Goal: Check status: Check status

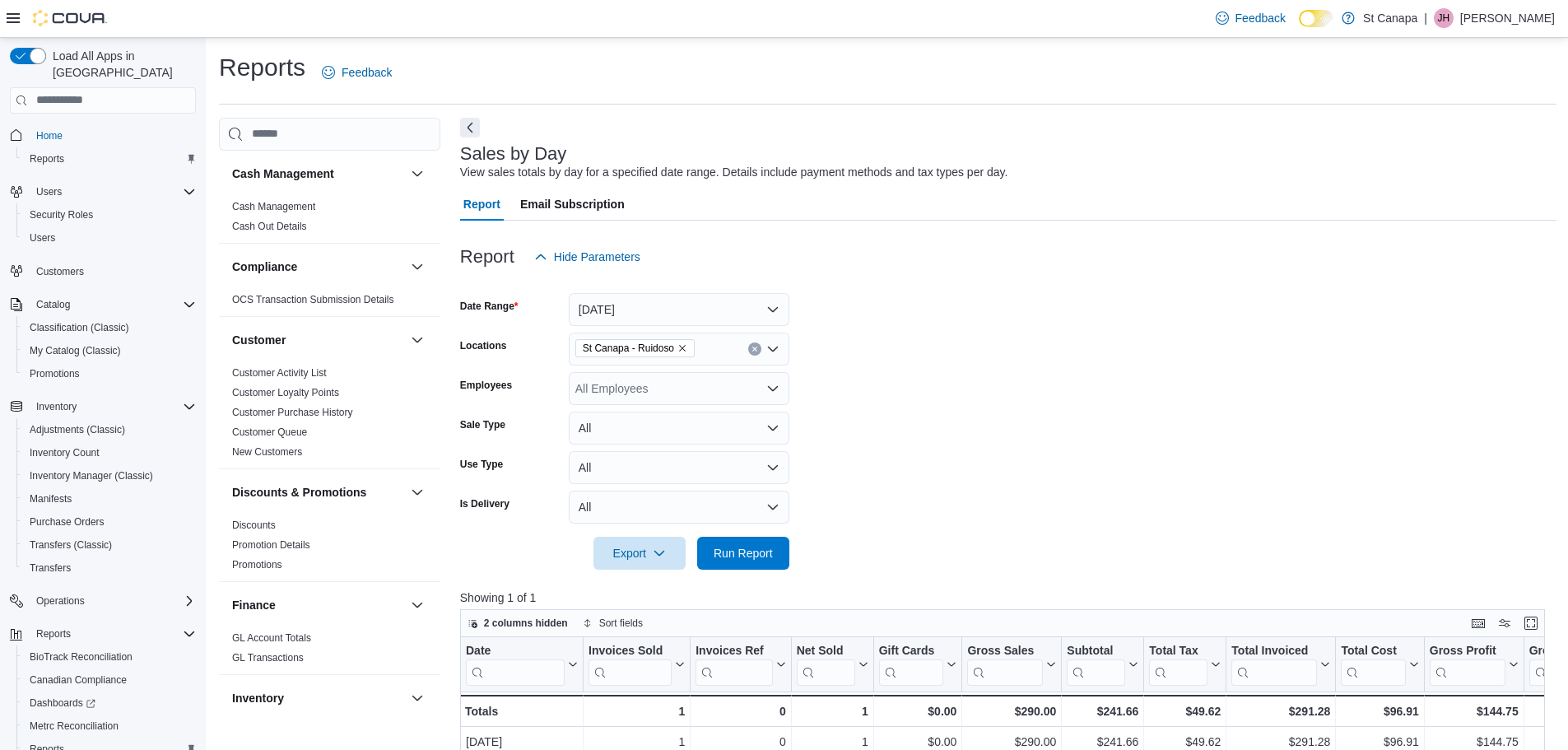
scroll to position [77, 0]
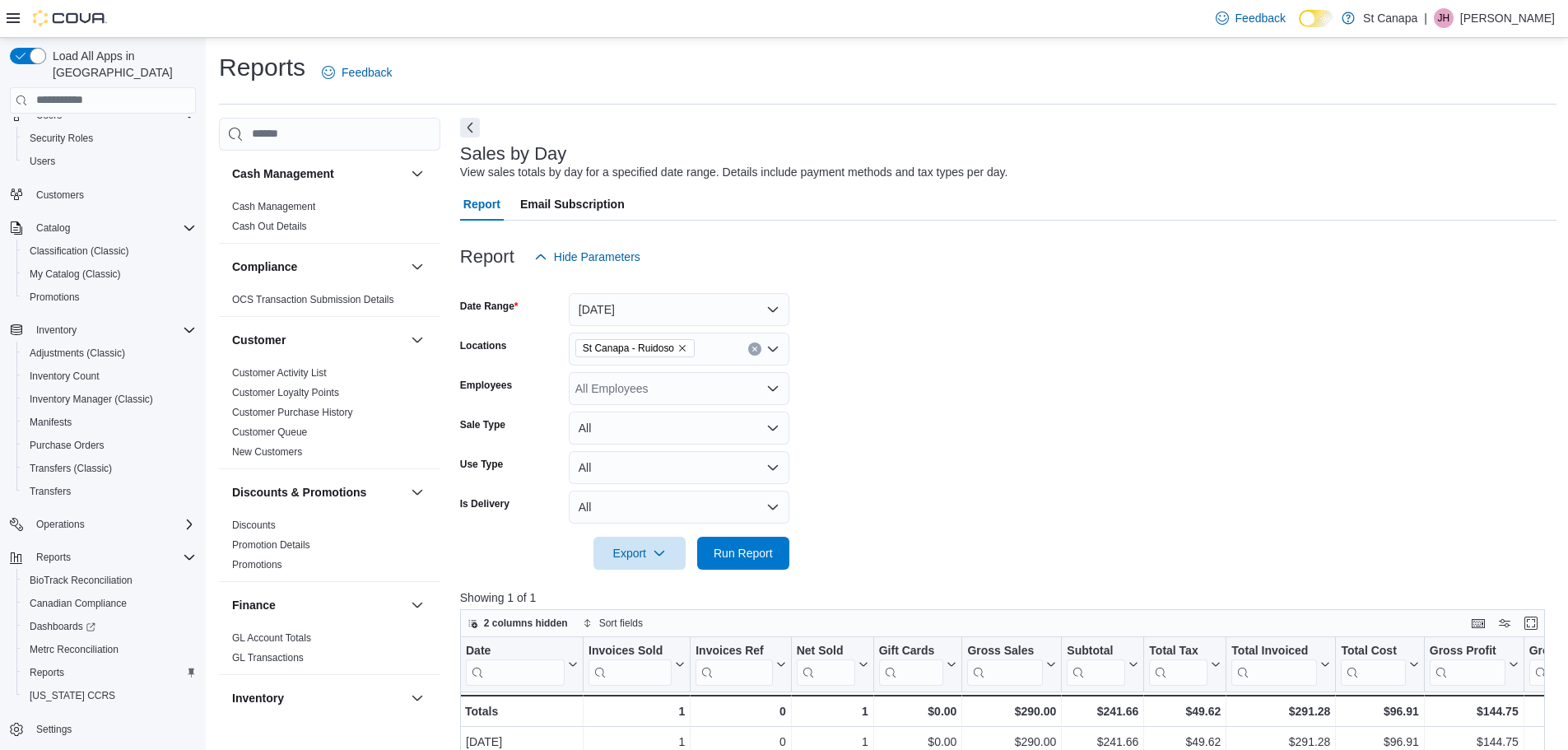
click at [678, 345] on icon "Remove St Canapa - Ruidoso from selection in this group" at bounding box center [682, 348] width 10 height 10
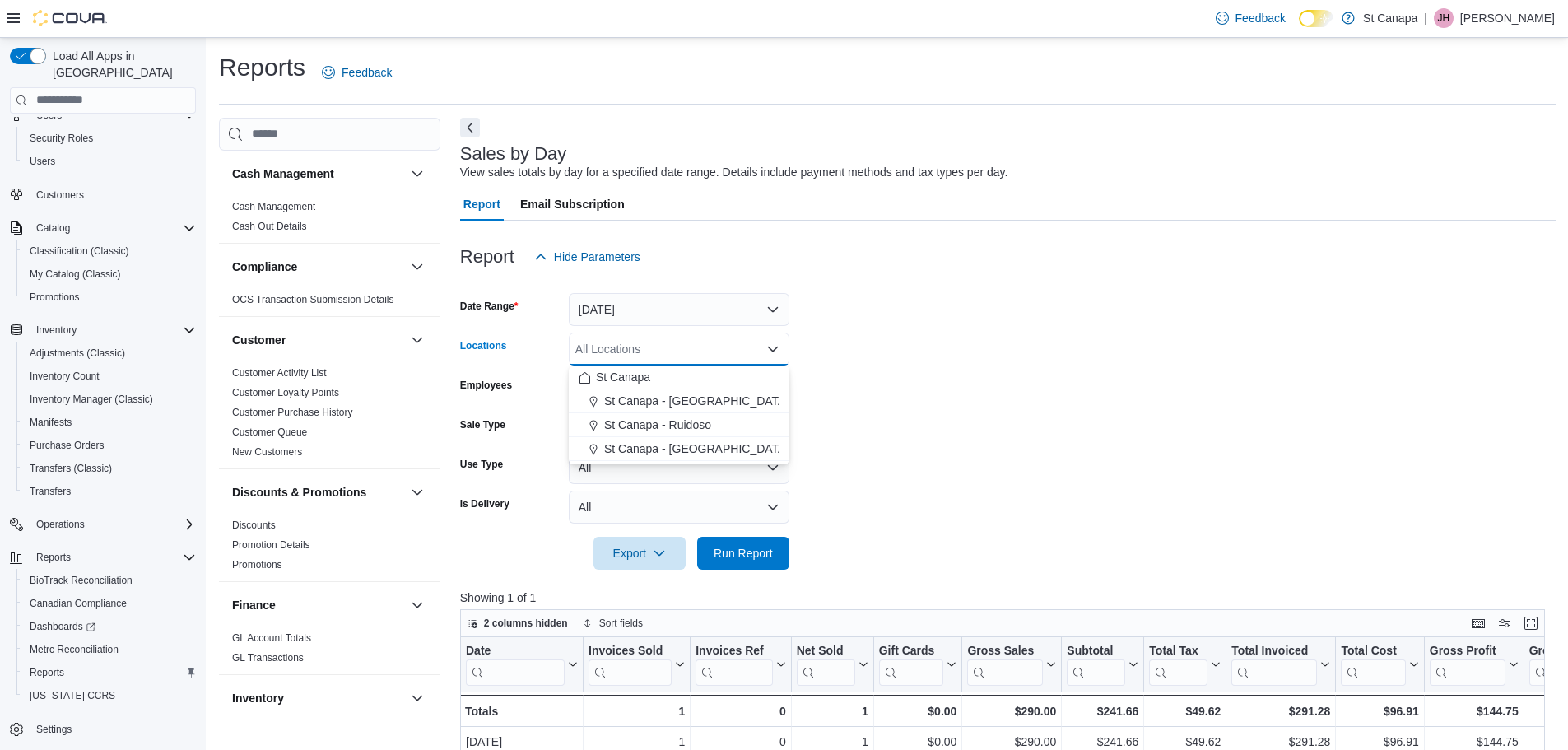
drag, startPoint x: 670, startPoint y: 443, endPoint x: 1151, endPoint y: 457, distance: 481.2
click at [675, 443] on span "St Canapa - [GEOGRAPHIC_DATA][PERSON_NAME]" at bounding box center [744, 448] width 279 height 17
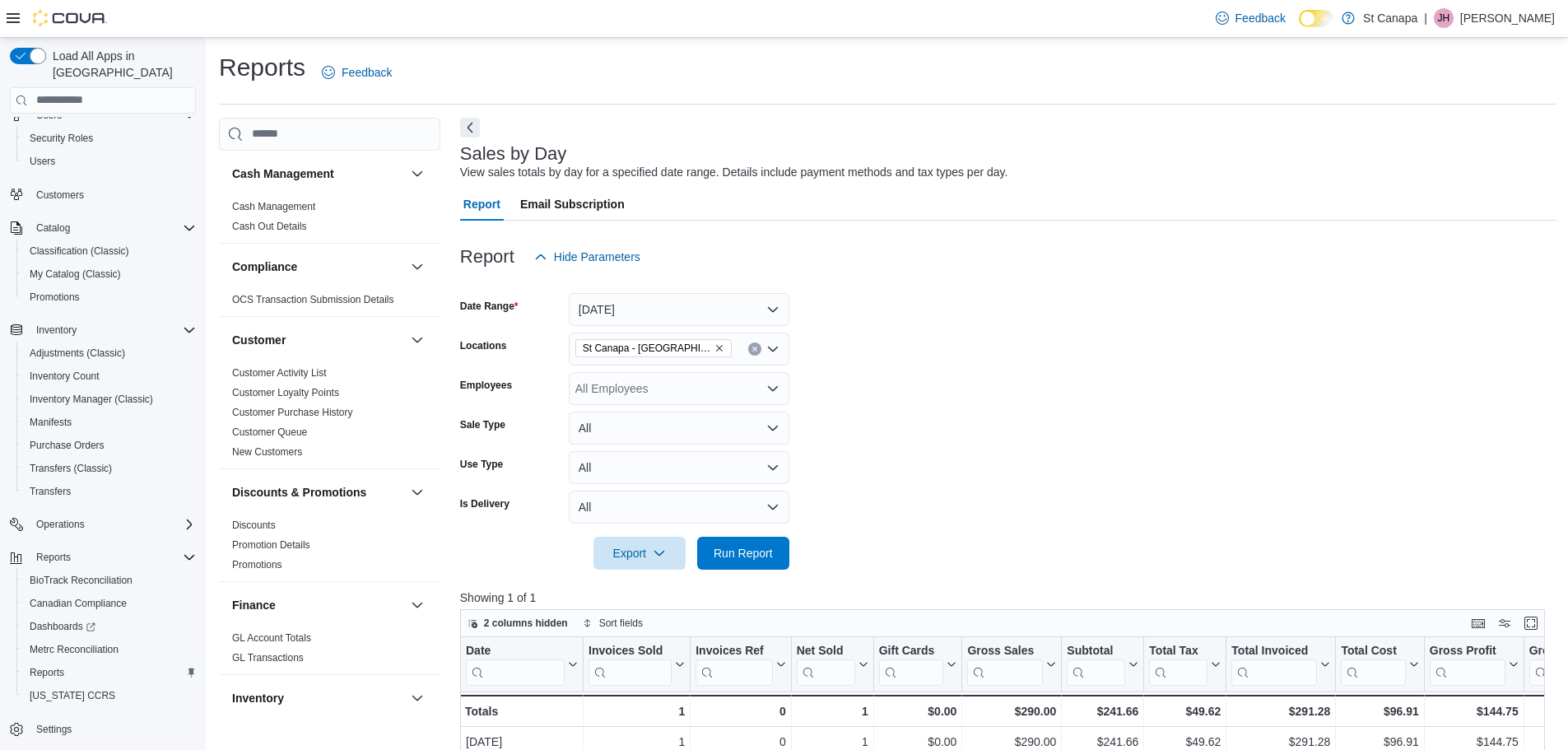
drag, startPoint x: 1152, startPoint y: 457, endPoint x: 1067, endPoint y: 505, distance: 97.6
click at [1144, 470] on form "Date Range [DATE] Locations [GEOGRAPHIC_DATA] - [GEOGRAPHIC_DATA][PERSON_NAME] …" at bounding box center [1008, 420] width 1096 height 296
click at [739, 545] on span "Run Report" at bounding box center [743, 552] width 59 height 17
click at [715, 349] on icon "Remove St Canapa - Santa Teresa from selection in this group" at bounding box center [719, 348] width 10 height 10
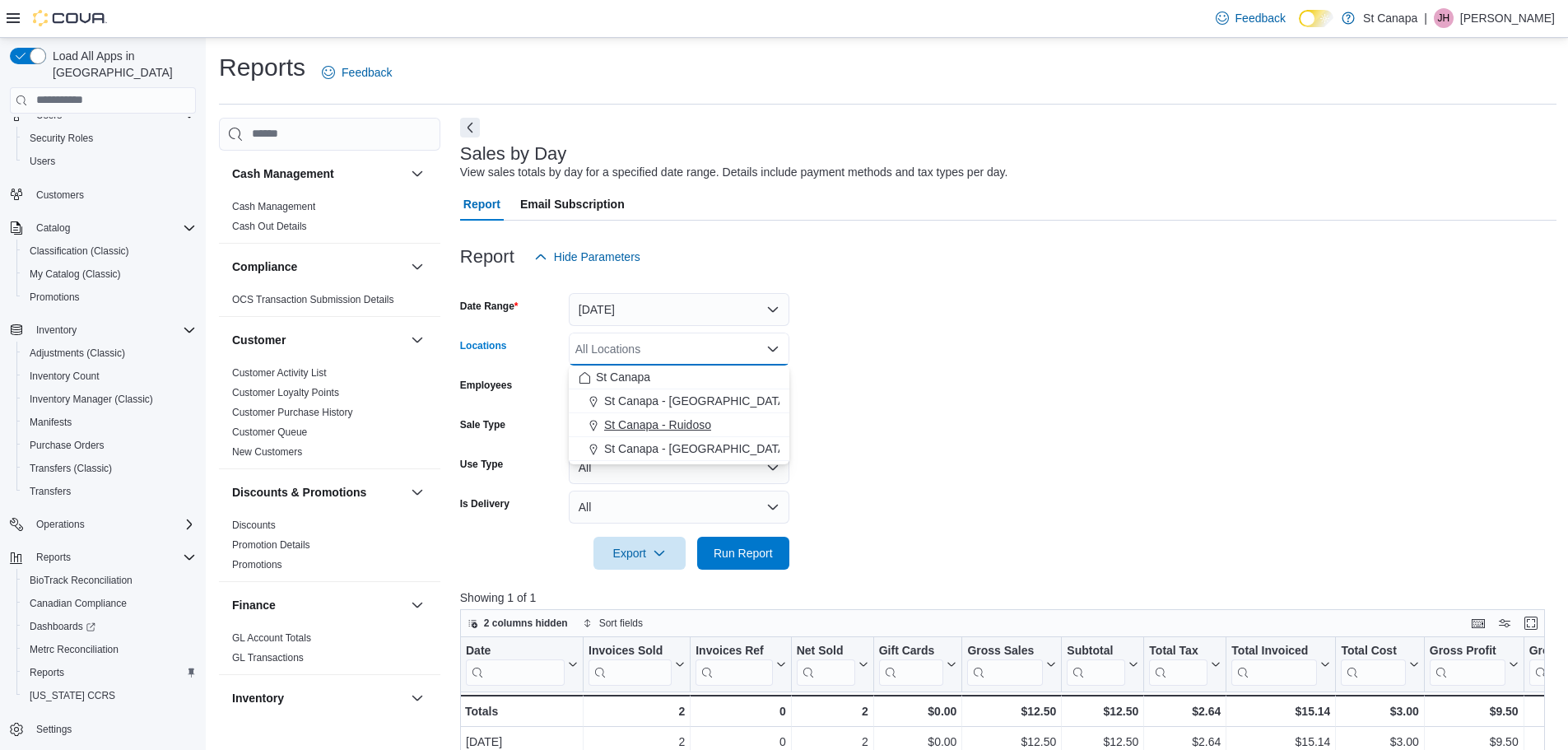
click at [684, 424] on span "St Canapa - Ruidoso" at bounding box center [657, 424] width 107 height 17
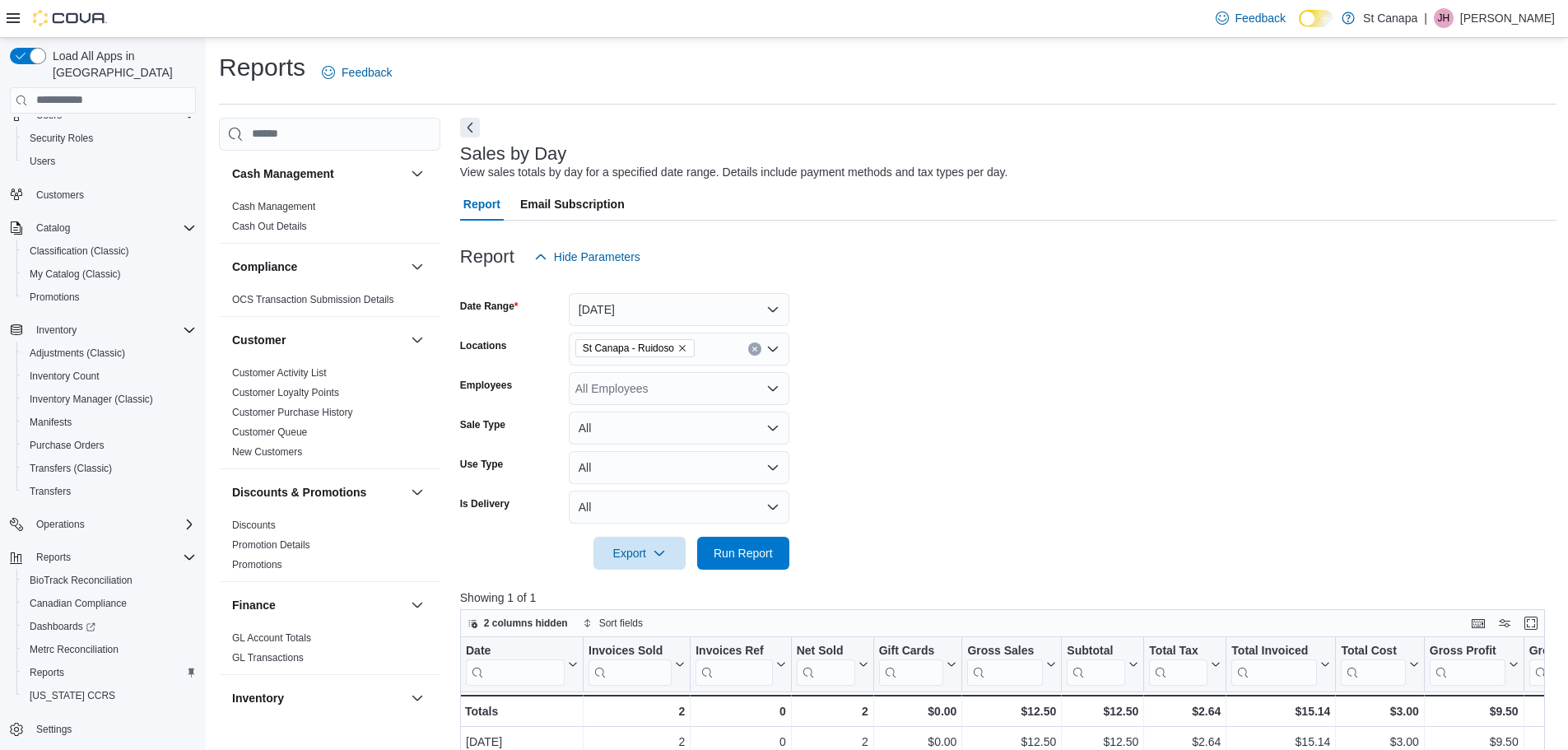
drag, startPoint x: 949, startPoint y: 400, endPoint x: 862, endPoint y: 515, distance: 144.2
click at [946, 410] on form "Date Range [DATE] Locations [GEOGRAPHIC_DATA] - [GEOGRAPHIC_DATA] Employees All…" at bounding box center [1008, 420] width 1096 height 296
click at [730, 548] on span "Run Report" at bounding box center [743, 552] width 59 height 17
click at [722, 548] on span "Run Report" at bounding box center [743, 552] width 59 height 17
